Goal: Entertainment & Leisure: Consume media (video, audio)

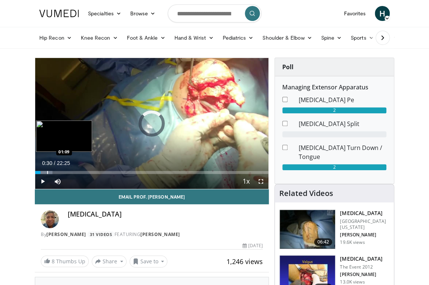
click at [47, 172] on div "Progress Bar" at bounding box center [44, 172] width 17 height 3
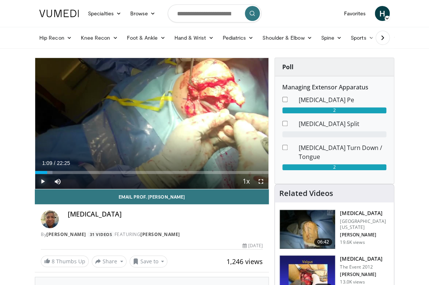
click at [42, 182] on span "Video Player" at bounding box center [42, 181] width 15 height 15
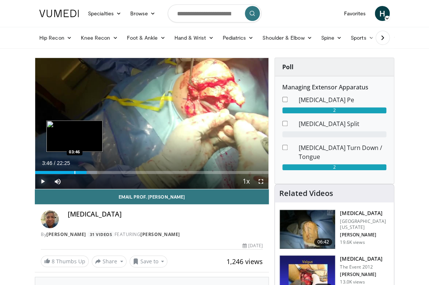
click at [75, 173] on div "Progress Bar" at bounding box center [75, 172] width 1 height 3
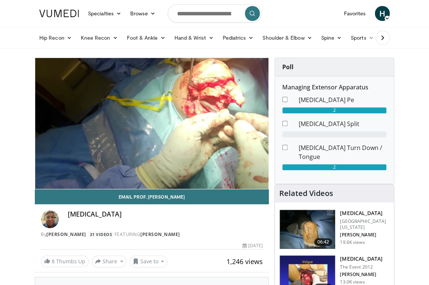
click at [78, 172] on div "10 seconds Tap to unmute" at bounding box center [151, 123] width 233 height 131
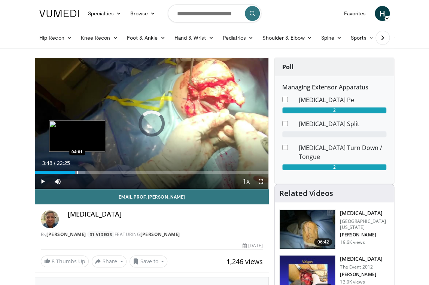
click at [77, 173] on div "Progress Bar" at bounding box center [77, 172] width 1 height 3
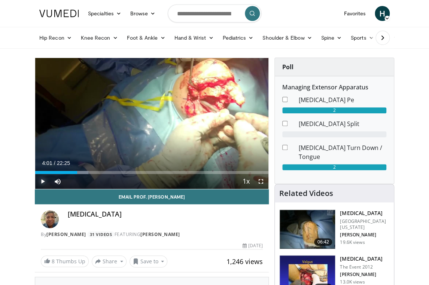
click at [41, 181] on span "Video Player" at bounding box center [42, 181] width 15 height 15
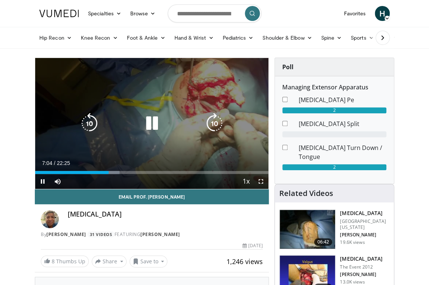
click at [142, 143] on div "10 seconds Tap to unmute" at bounding box center [151, 123] width 233 height 131
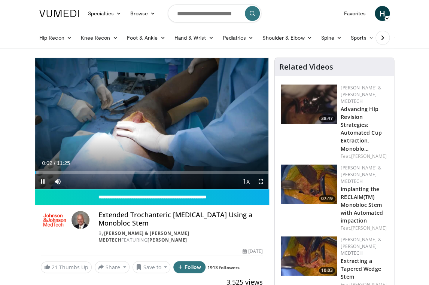
click at [212, 84] on div "10 seconds Tap to unmute" at bounding box center [151, 123] width 233 height 131
